Goal: Task Accomplishment & Management: Use online tool/utility

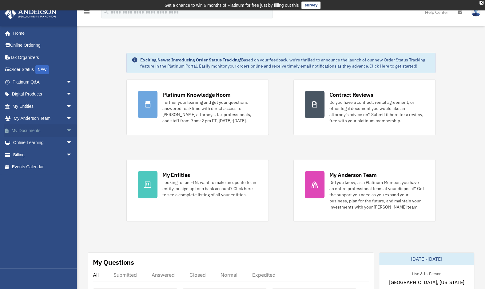
click at [22, 132] on link "My Documents arrow_drop_down" at bounding box center [42, 130] width 77 height 12
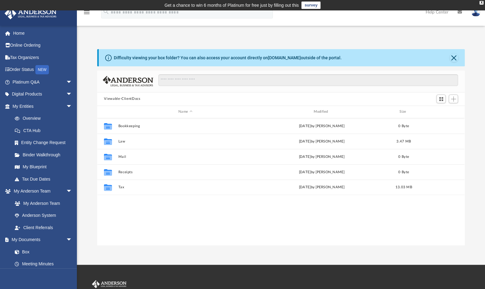
scroll to position [135, 362]
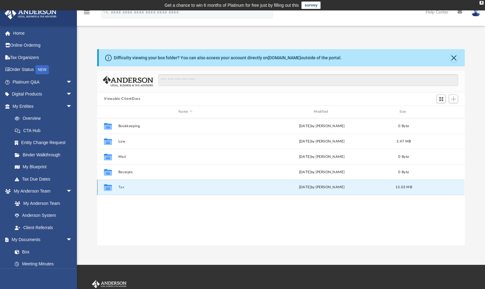
click at [121, 186] on button "Tax" at bounding box center [185, 187] width 134 height 4
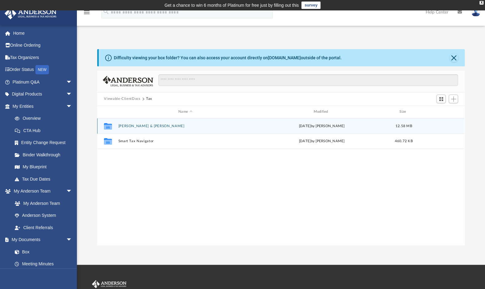
click at [127, 125] on button "Chaves, Richard & Fabrizia" at bounding box center [185, 126] width 134 height 4
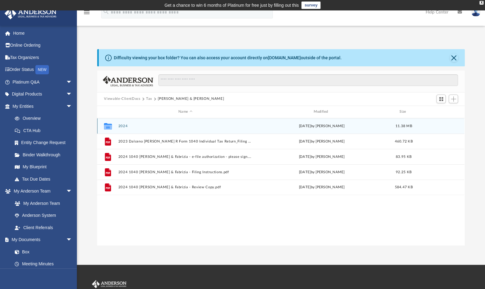
click at [127, 125] on button "2024" at bounding box center [185, 126] width 134 height 4
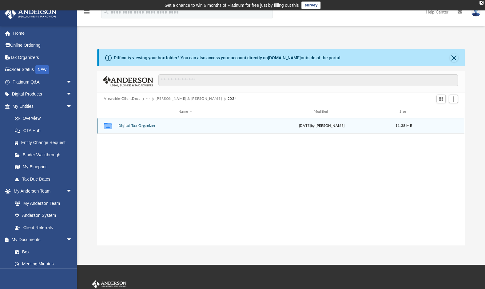
click at [127, 125] on button "Digital Tax Organizer" at bounding box center [185, 126] width 134 height 4
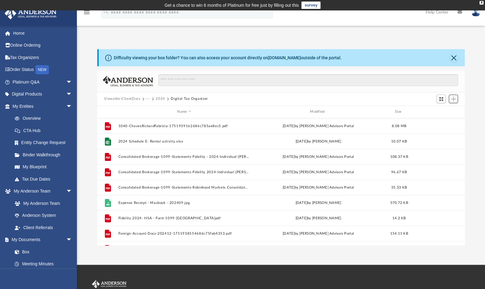
click at [452, 99] on span "Add" at bounding box center [453, 99] width 5 height 5
click at [442, 112] on li "Upload" at bounding box center [444, 111] width 20 height 6
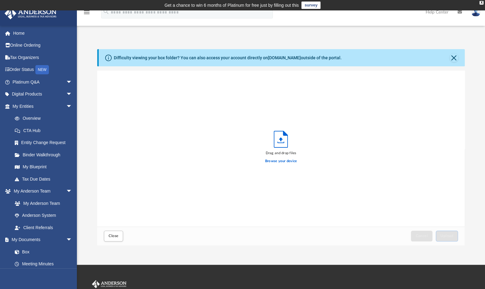
scroll to position [151, 362]
click at [282, 159] on label "Browse your device" at bounding box center [281, 162] width 32 height 6
click at [0, 0] on input "Browse your device" at bounding box center [0, 0] width 0 height 0
click at [458, 233] on div "Cancel Upload" at bounding box center [433, 237] width 50 height 14
click at [454, 234] on button "Upload" at bounding box center [446, 236] width 22 height 11
